Goal: Information Seeking & Learning: Compare options

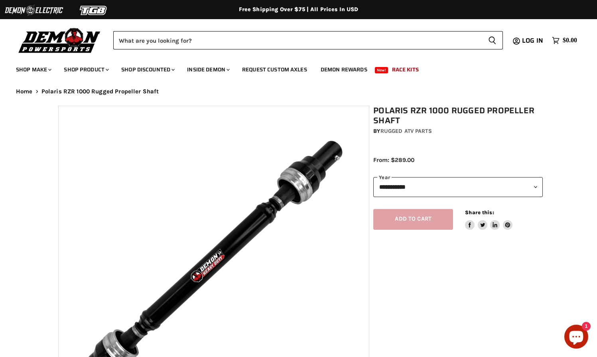
select select "******"
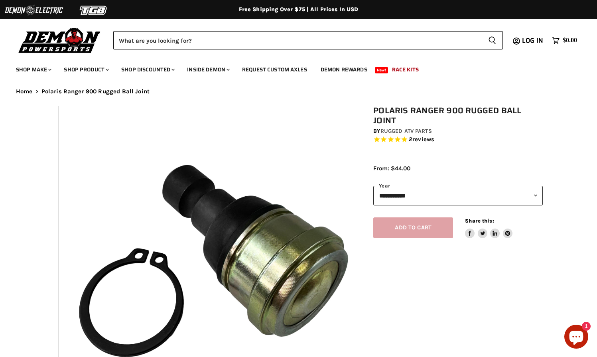
select select "******"
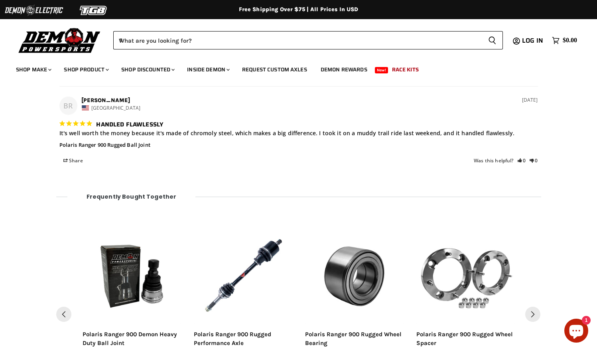
scroll to position [973, 0]
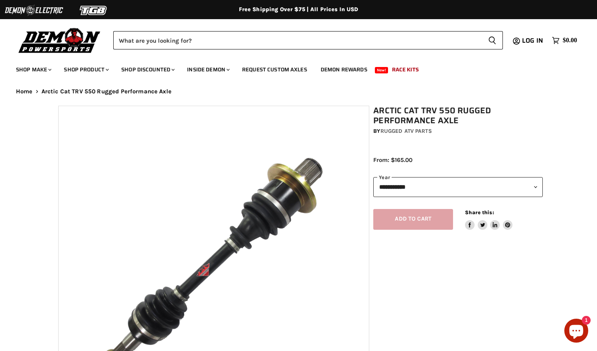
select select "******"
